Goal: Register for event/course

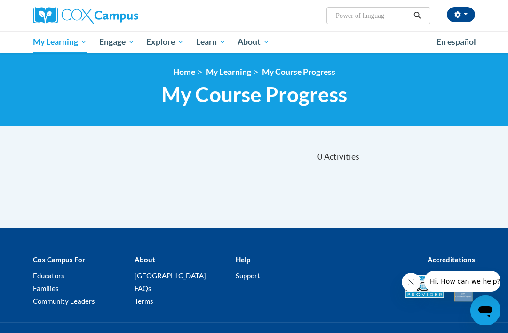
type input "Power of language"
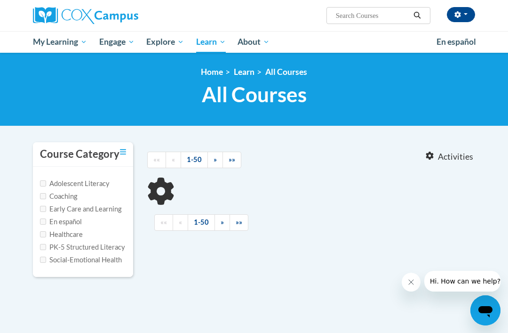
type input "Power of language"
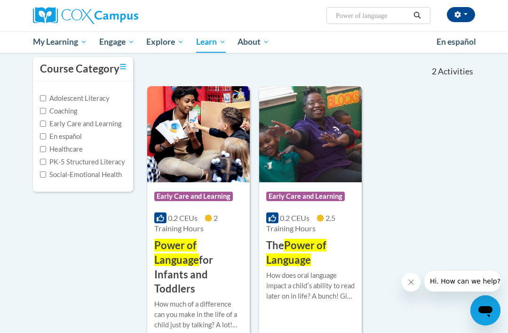
scroll to position [103, 0]
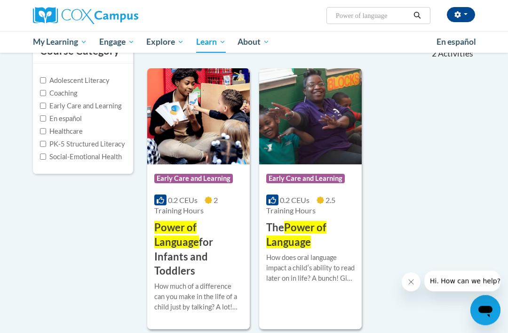
click at [173, 254] on h3 "Power of Language for Infants and Toddlers" at bounding box center [198, 250] width 88 height 58
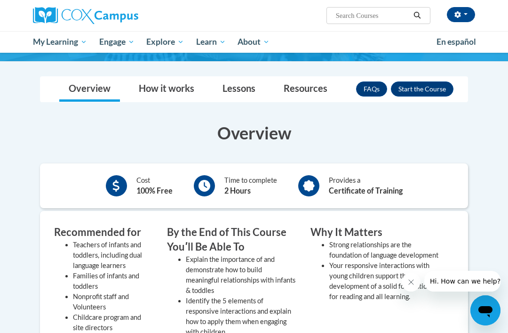
scroll to position [140, 0]
click at [436, 91] on button "Enroll" at bounding box center [422, 89] width 63 height 15
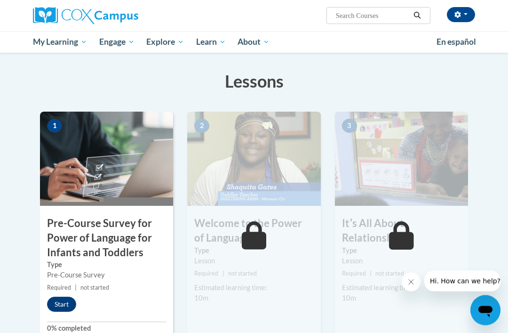
scroll to position [160, 0]
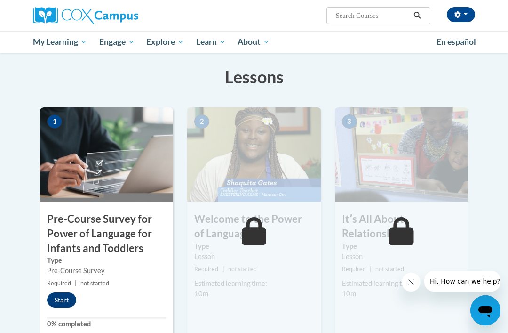
click at [64, 301] on button "Start" at bounding box center [61, 299] width 29 height 15
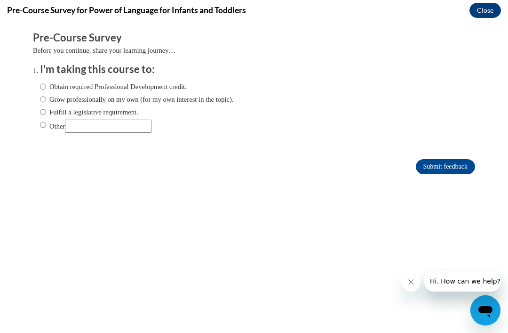
scroll to position [0, 0]
click at [45, 82] on input "Obtain required Professional Development credit." at bounding box center [43, 86] width 6 height 10
radio input "true"
click at [427, 167] on input "Submit feedback" at bounding box center [445, 166] width 59 height 15
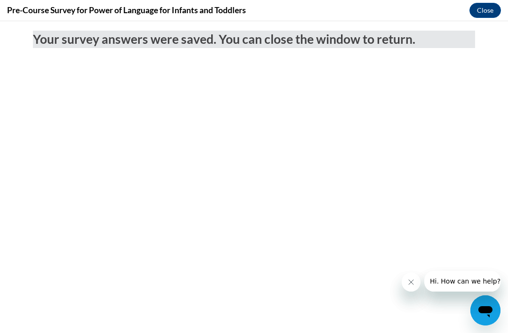
scroll to position [191, 0]
click at [487, 7] on button "Close" at bounding box center [485, 10] width 32 height 15
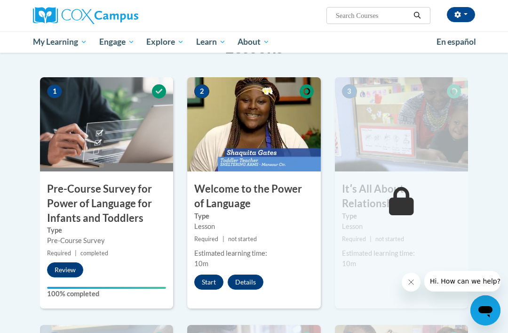
click at [208, 278] on button "Start" at bounding box center [208, 281] width 29 height 15
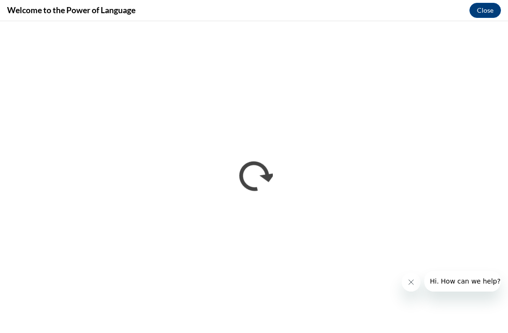
scroll to position [190, 0]
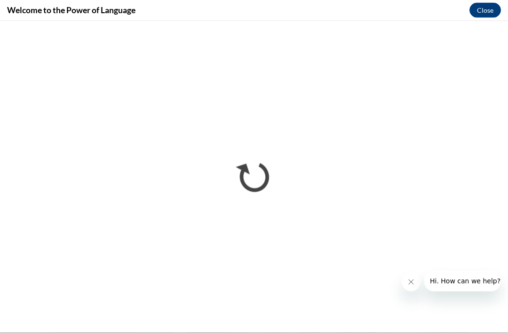
click at [412, 282] on icon "Close message from company" at bounding box center [411, 282] width 8 height 8
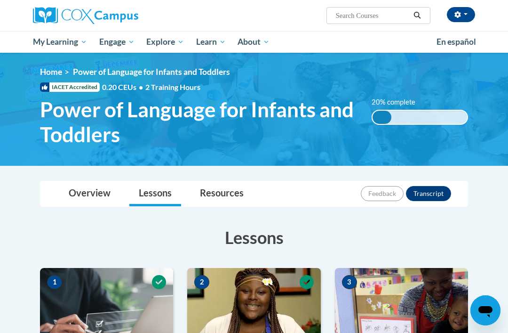
click at [376, 10] on input "Search..." at bounding box center [372, 15] width 75 height 11
type input "Meaningful conversations"
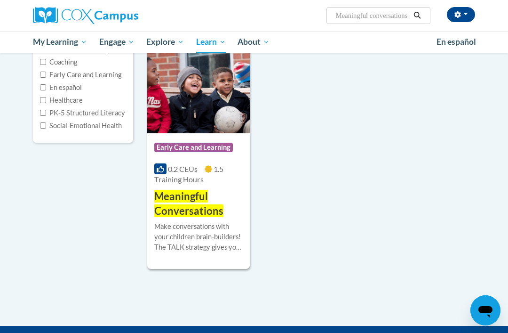
scroll to position [134, 0]
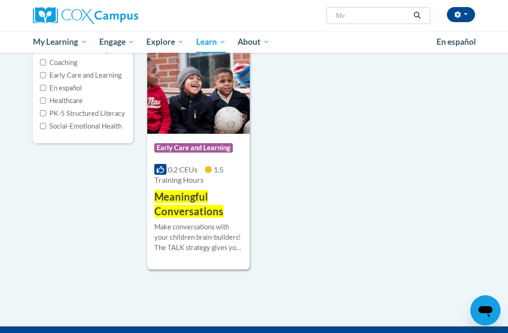
type input "M"
type input "Meaningful conversations ps/prek"
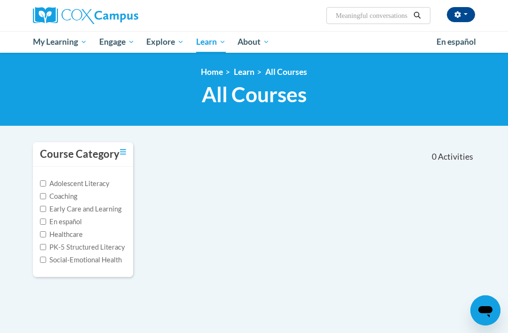
type input "Meaningful conversations ps"
click at [406, 16] on input "Meaningful conversations ps" at bounding box center [372, 15] width 75 height 11
click at [398, 16] on input "Meaningful s ps" at bounding box center [372, 15] width 75 height 11
type input "Meaningful conversations"
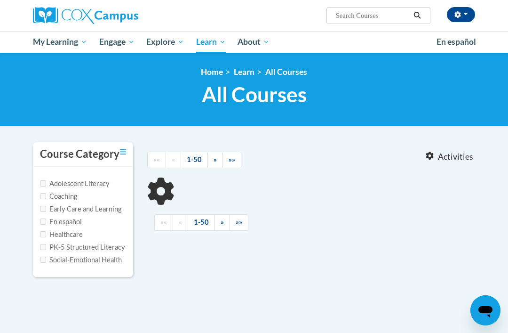
type input "Meaningful conversations"
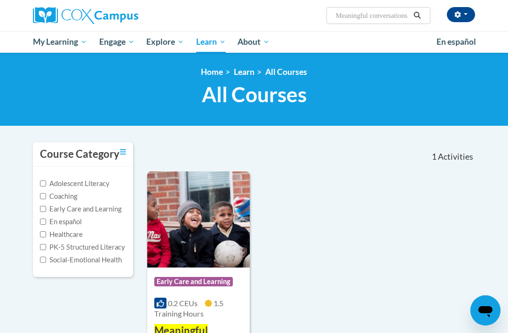
click at [190, 282] on span "Early Care and Learning" at bounding box center [193, 281] width 79 height 9
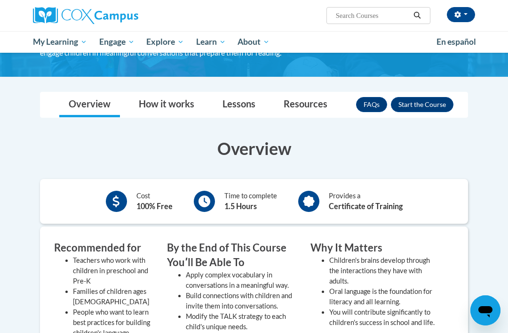
scroll to position [91, 0]
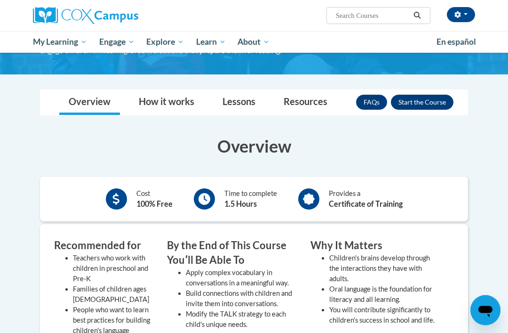
click at [425, 98] on button "Enroll" at bounding box center [422, 102] width 63 height 15
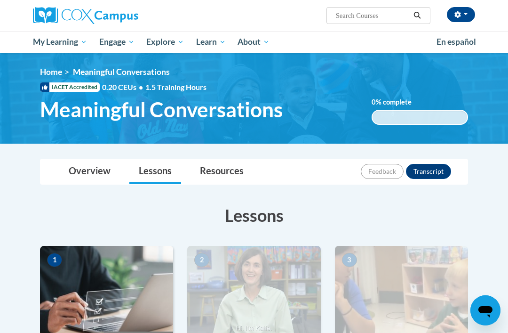
click at [385, 18] on input "Search..." at bounding box center [372, 15] width 75 height 11
type input "Transforming story time"
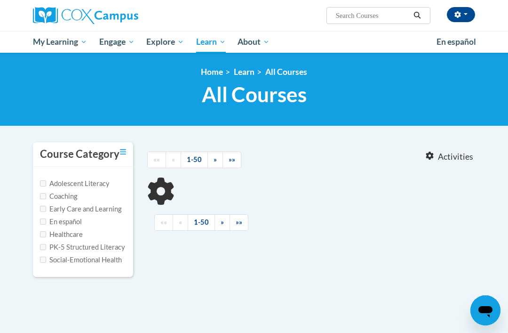
type input "Transforming story time"
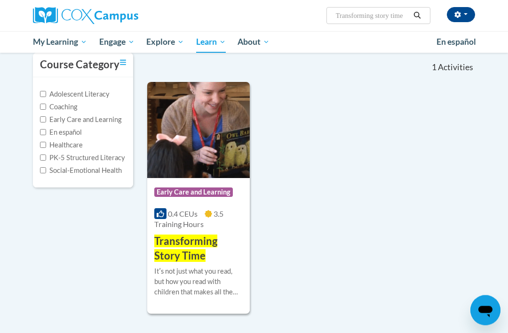
scroll to position [90, 0]
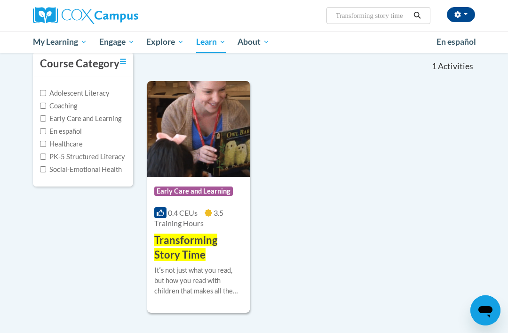
click at [198, 253] on span "Transforming Story Time" at bounding box center [185, 246] width 63 height 27
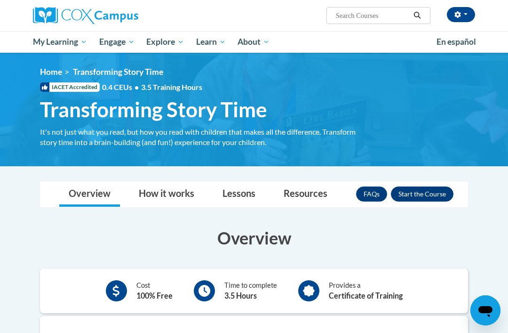
click at [430, 189] on button "Enroll" at bounding box center [422, 193] width 63 height 15
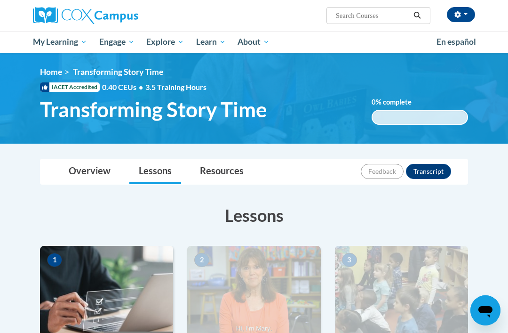
click at [379, 21] on input "Search..." at bounding box center [372, 15] width 75 height 11
click at [371, 0] on div "Cheyenne Kelly (America/New_York UTC-04:00) My Profile Inbox My Transcripts Log…" at bounding box center [330, 12] width 304 height 24
click at [390, 17] on input "Search..." at bounding box center [372, 15] width 75 height 11
type input "Building world knowledge"
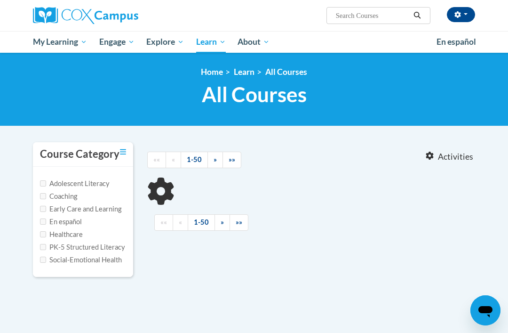
type input "Building world knowledge"
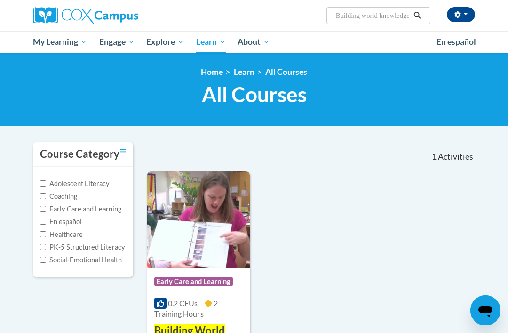
click at [182, 295] on div "Course Category: Early Care and Learning 0.2 CEUs 2 Training Hours COURSE Build…" at bounding box center [198, 309] width 103 height 85
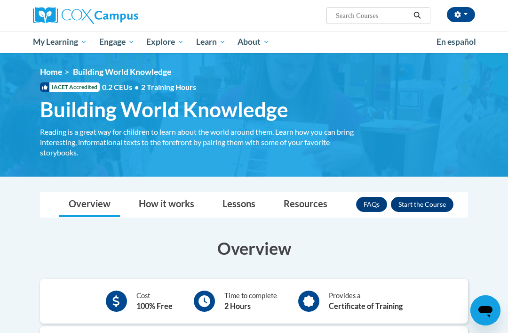
click at [418, 205] on button "Enroll" at bounding box center [422, 204] width 63 height 15
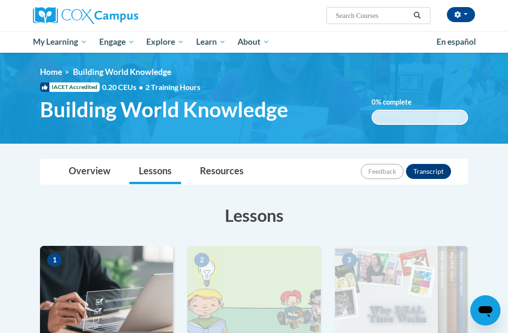
click at [382, 12] on input "Search..." at bounding box center [372, 15] width 75 height 11
type input "Monitoring children’s progress in language"
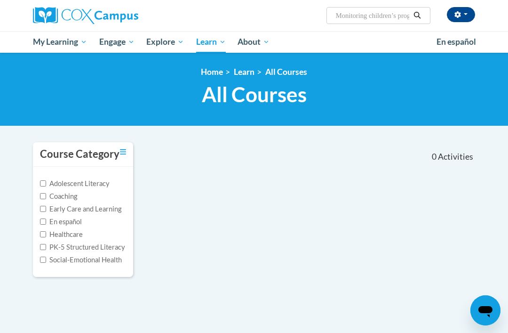
click at [406, 16] on input "Monitoring children’s progress in language" at bounding box center [372, 15] width 75 height 11
click at [399, 21] on input "Monitoring ogress in language" at bounding box center [372, 15] width 75 height 11
click at [401, 18] on input "Monitoring ogress in language" at bounding box center [372, 15] width 75 height 11
click at [389, 16] on input "Monlanguage" at bounding box center [372, 15] width 75 height 11
type input "Monitoring children’s progress"
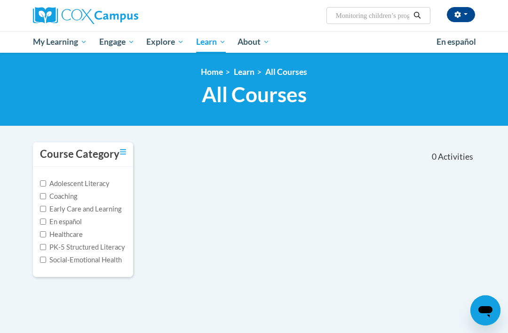
click at [377, 14] on input "Monitoring children’s progress" at bounding box center [372, 15] width 75 height 11
click at [393, 21] on input "progress" at bounding box center [372, 15] width 75 height 11
type input "p"
type input "Language and literacy"
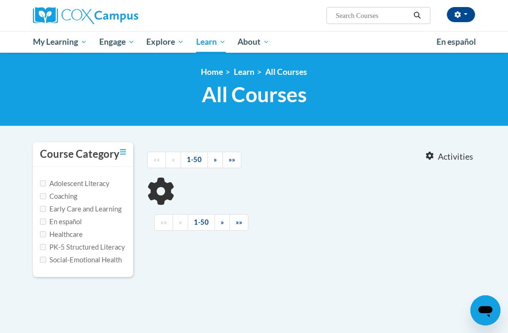
type input "Language and literacy"
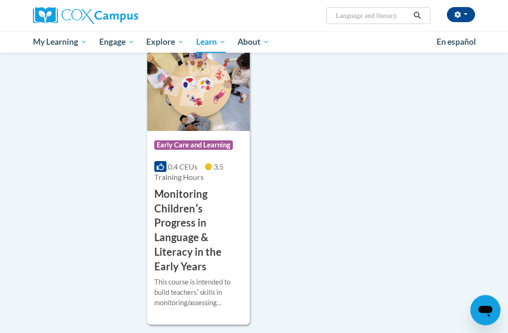
scroll to position [437, 0]
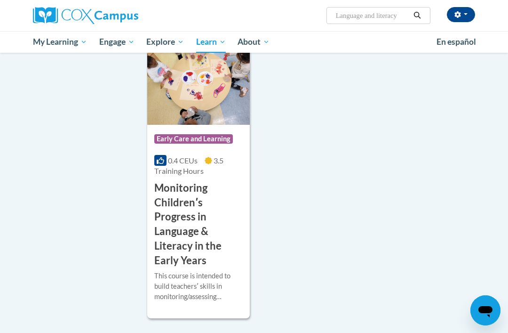
click at [191, 219] on h3 "Monitoring Childrenʹs Progress in Language & Literacy in the Early Years" at bounding box center [198, 224] width 88 height 87
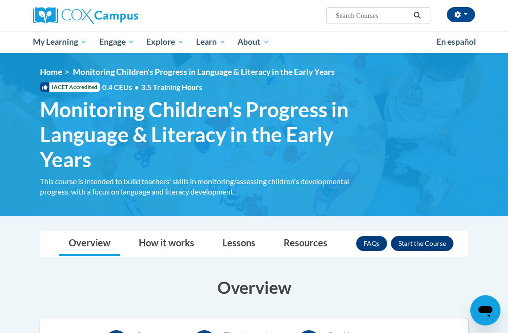
click at [430, 243] on button "Enroll" at bounding box center [422, 243] width 63 height 15
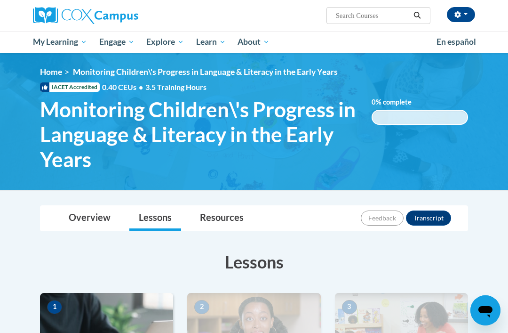
click at [385, 13] on input "Search..." at bounding box center [372, 15] width 75 height 11
type input "Supporting dual language"
click at [418, 12] on icon "Search" at bounding box center [417, 15] width 8 height 7
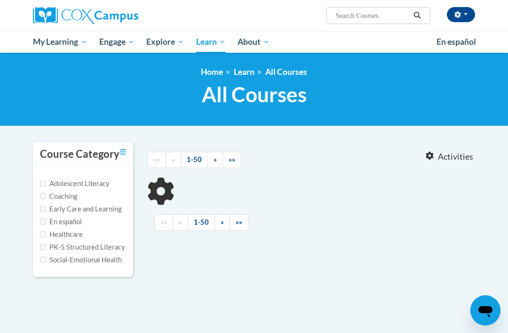
type input "Supporting dual language"
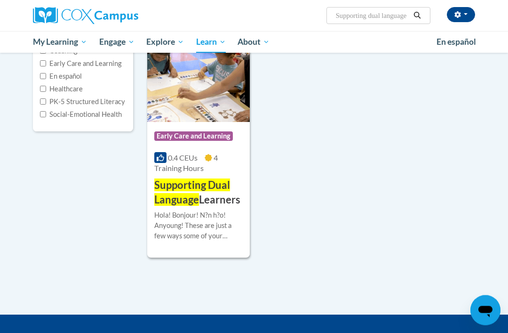
scroll to position [145, 0]
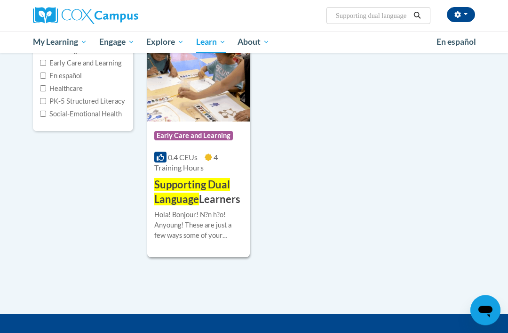
click at [203, 185] on span "Supporting Dual Language" at bounding box center [192, 191] width 76 height 27
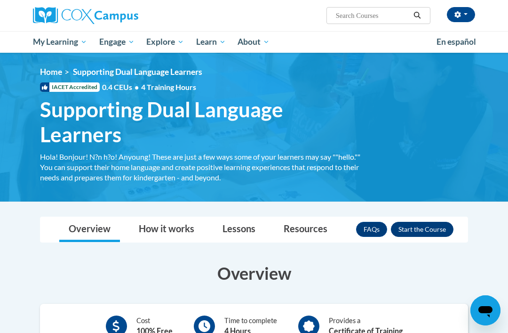
click at [431, 222] on button "Enroll" at bounding box center [422, 229] width 63 height 15
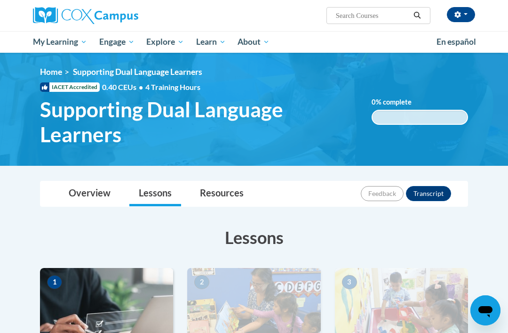
click at [381, 16] on input "Search..." at bounding box center [372, 15] width 75 height 11
type input "An ecosystem approach to learning"
click at [419, 16] on icon "Search" at bounding box center [416, 15] width 7 height 7
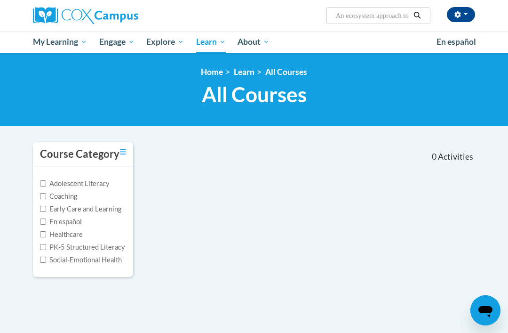
click at [399, 18] on input "An ecosystem approach to learning" at bounding box center [372, 15] width 75 height 11
click at [402, 12] on input "An ecosystem to learning" at bounding box center [372, 15] width 75 height 11
type input "An ecosystem approach"
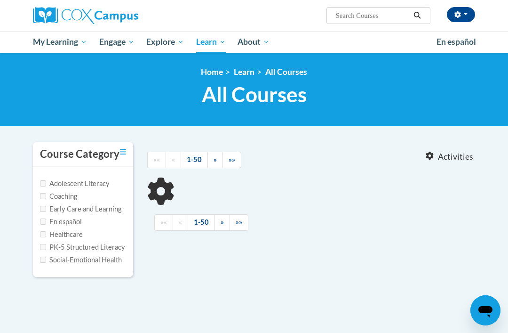
type input "An ecosystem approach"
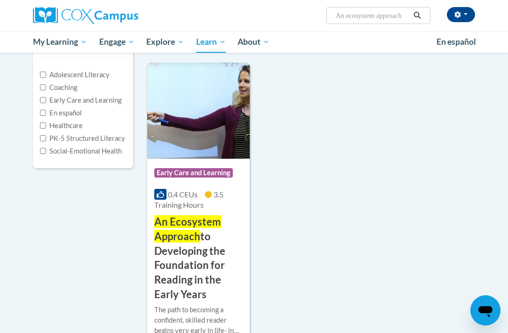
scroll to position [112, 0]
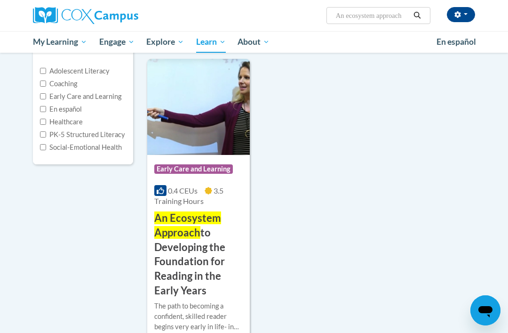
click at [195, 234] on span "An Ecosystem Approach" at bounding box center [187, 224] width 67 height 27
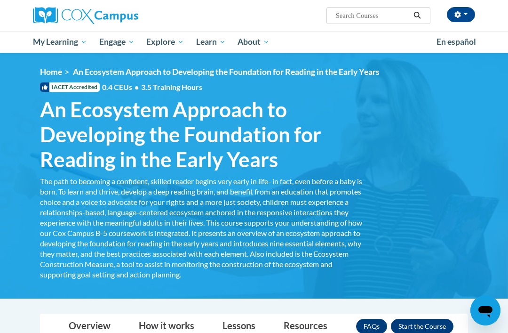
click at [432, 327] on button "Enroll" at bounding box center [422, 325] width 63 height 15
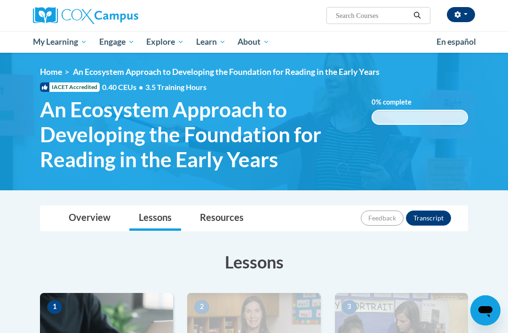
click at [465, 15] on span "button" at bounding box center [466, 14] width 4 height 2
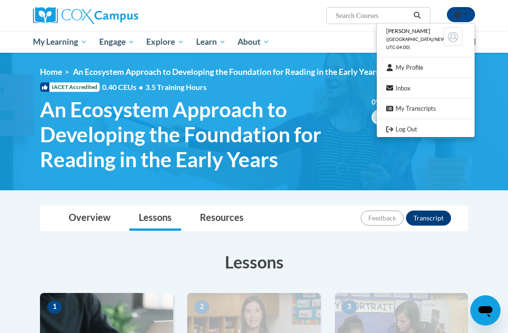
click at [71, 45] on div at bounding box center [254, 166] width 508 height 333
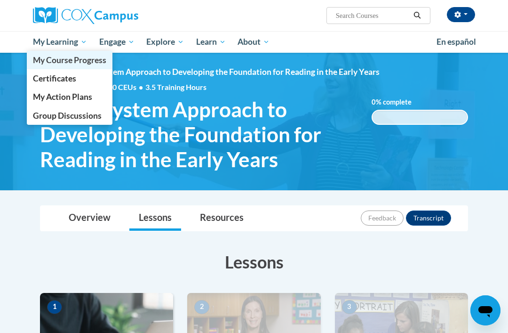
click at [101, 57] on span "My Course Progress" at bounding box center [69, 60] width 73 height 10
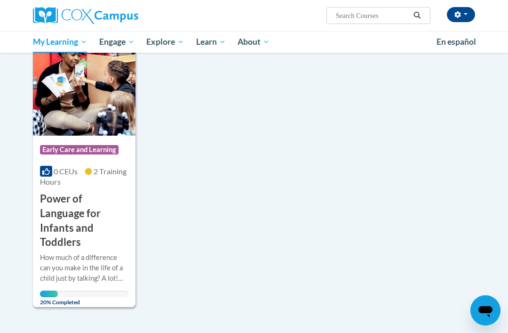
scroll to position [702, 0]
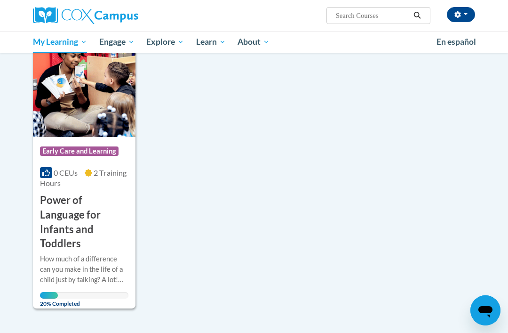
click at [120, 214] on h3 "Power of Language for Infants and Toddlers" at bounding box center [84, 222] width 88 height 58
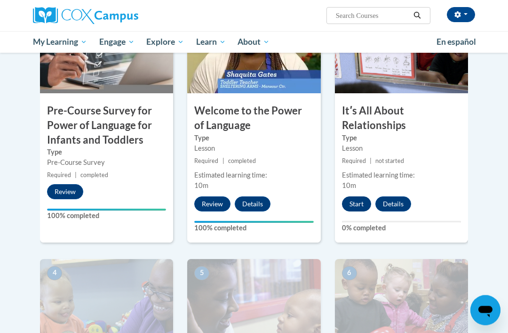
click at [362, 207] on button "Start" at bounding box center [356, 204] width 29 height 15
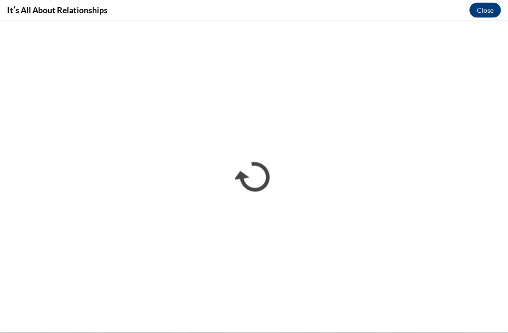
scroll to position [269, 0]
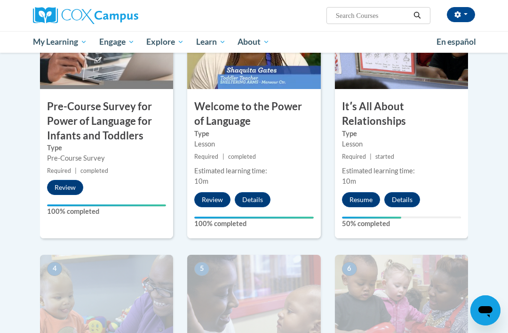
scroll to position [273, 0]
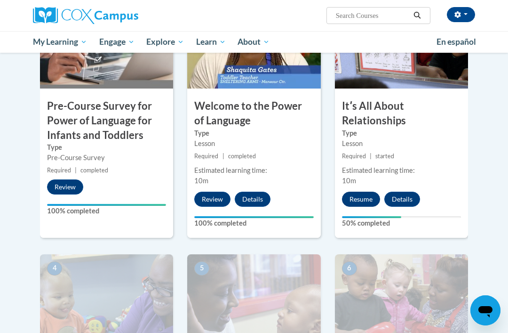
click at [348, 193] on button "Resume" at bounding box center [361, 198] width 38 height 15
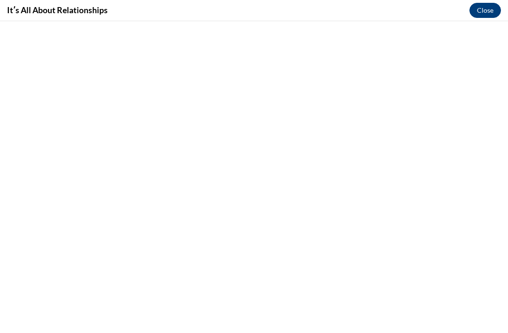
click at [477, 10] on button "Close" at bounding box center [485, 10] width 32 height 15
click at [484, 10] on button "Close" at bounding box center [485, 10] width 32 height 15
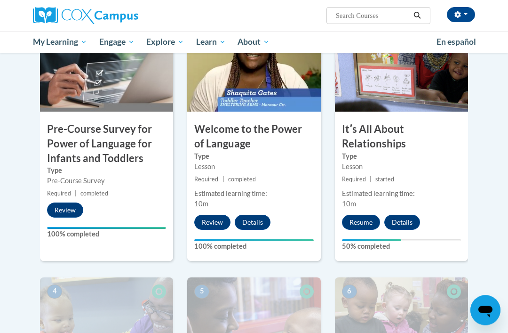
scroll to position [251, 0]
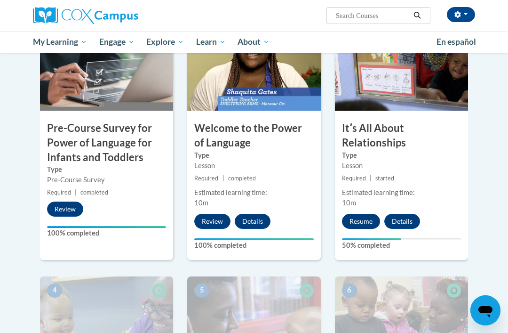
click at [366, 223] on button "Resume" at bounding box center [361, 221] width 38 height 15
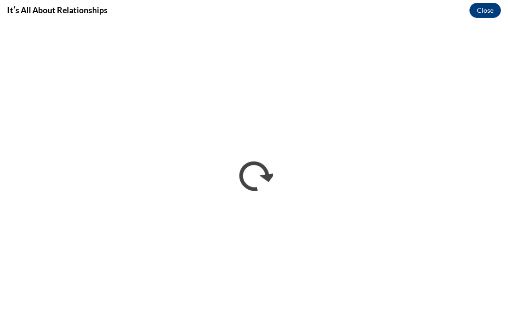
scroll to position [0, 0]
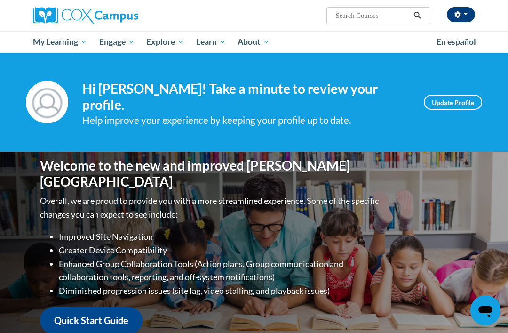
click at [473, 14] on button "button" at bounding box center [461, 14] width 28 height 15
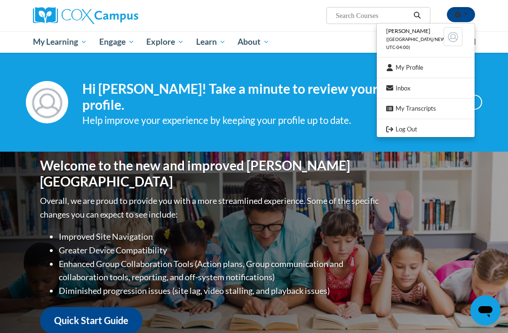
click at [53, 45] on div at bounding box center [254, 166] width 508 height 333
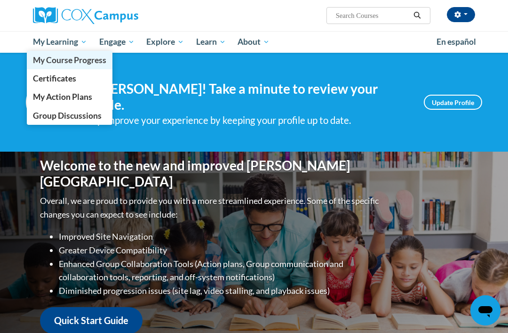
click at [51, 56] on span "My Course Progress" at bounding box center [69, 60] width 73 height 10
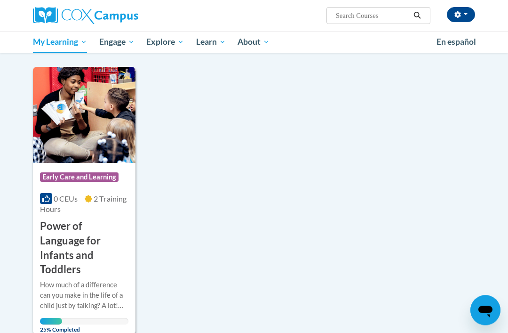
scroll to position [671, 0]
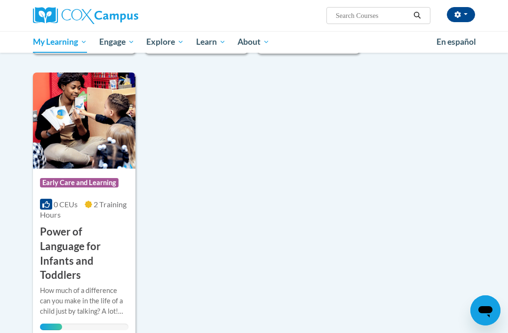
click at [63, 242] on h3 "Power of Language for Infants and Toddlers" at bounding box center [84, 253] width 88 height 58
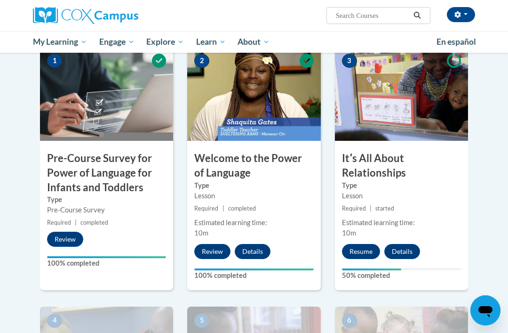
scroll to position [220, 0]
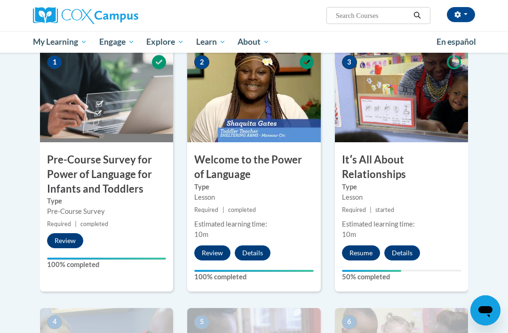
click at [351, 253] on button "Resume" at bounding box center [361, 252] width 38 height 15
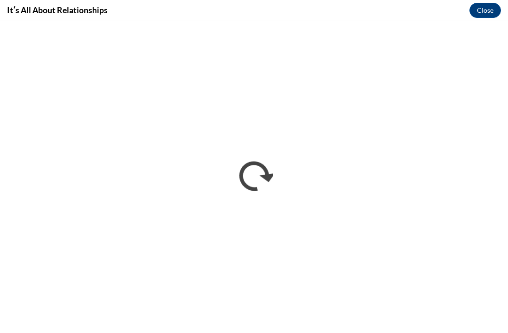
scroll to position [0, 0]
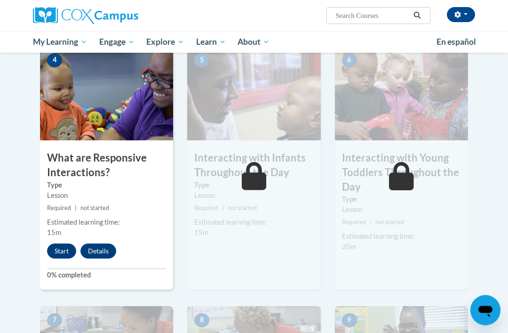
scroll to position [481, 0]
click at [59, 248] on button "Start" at bounding box center [61, 250] width 29 height 15
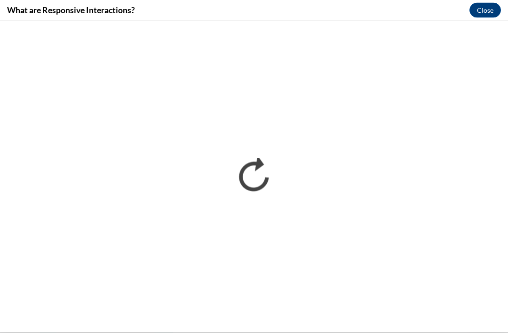
scroll to position [772, 0]
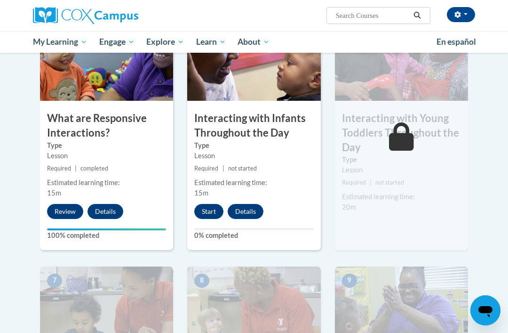
scroll to position [522, 0]
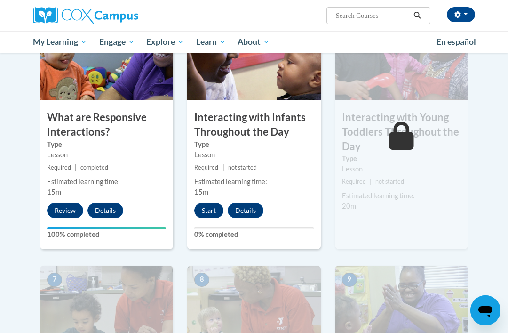
click at [199, 203] on button "Start" at bounding box center [208, 210] width 29 height 15
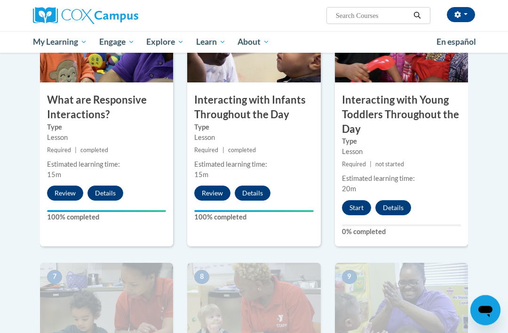
scroll to position [536, 0]
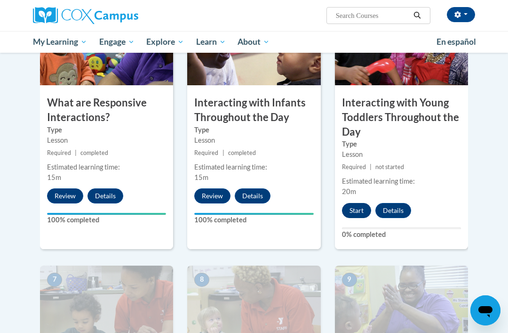
click at [361, 212] on button "Start" at bounding box center [356, 210] width 29 height 15
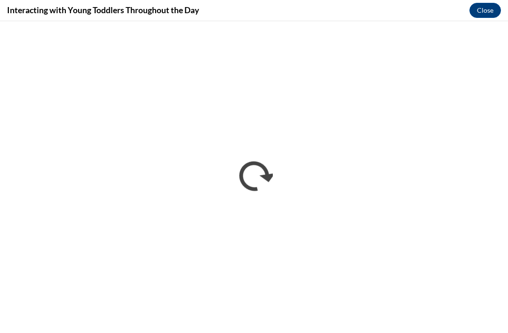
scroll to position [0, 0]
click at [493, 7] on button "Close" at bounding box center [485, 10] width 32 height 15
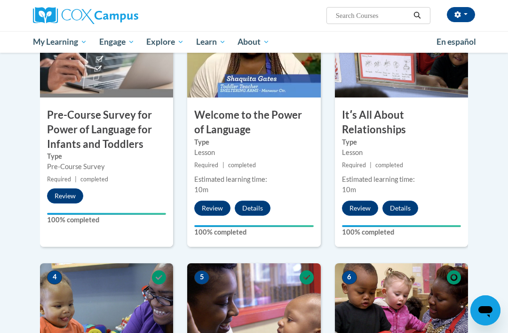
scroll to position [257, 0]
